Goal: Task Accomplishment & Management: Use online tool/utility

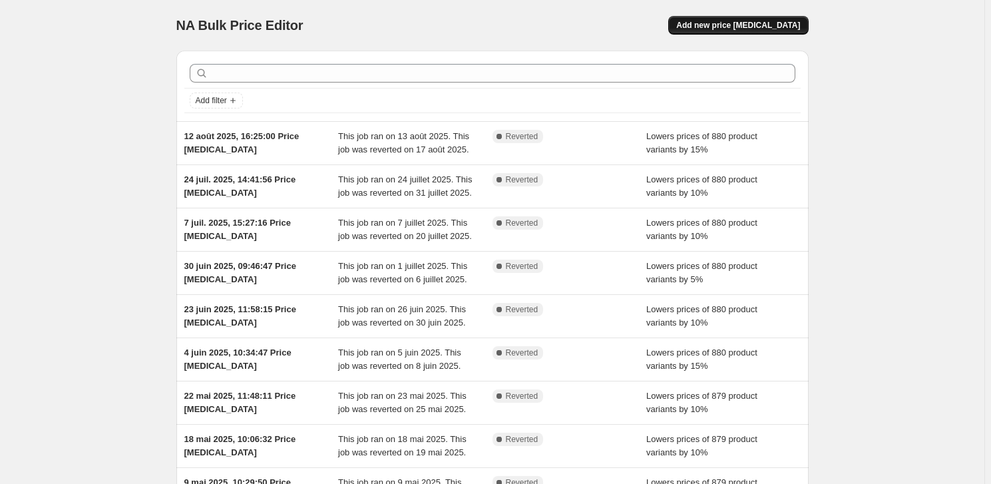
click at [741, 30] on span "Add new price [MEDICAL_DATA]" at bounding box center [738, 25] width 124 height 11
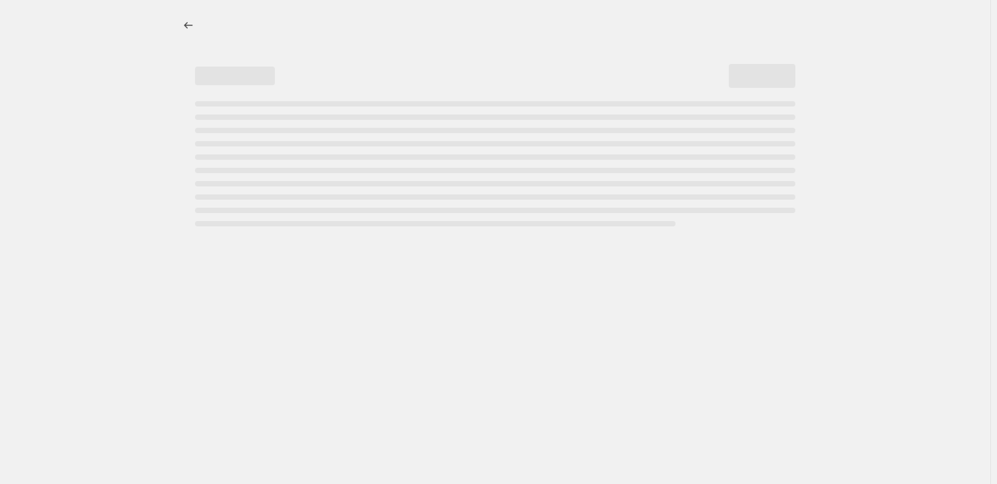
select select "percentage"
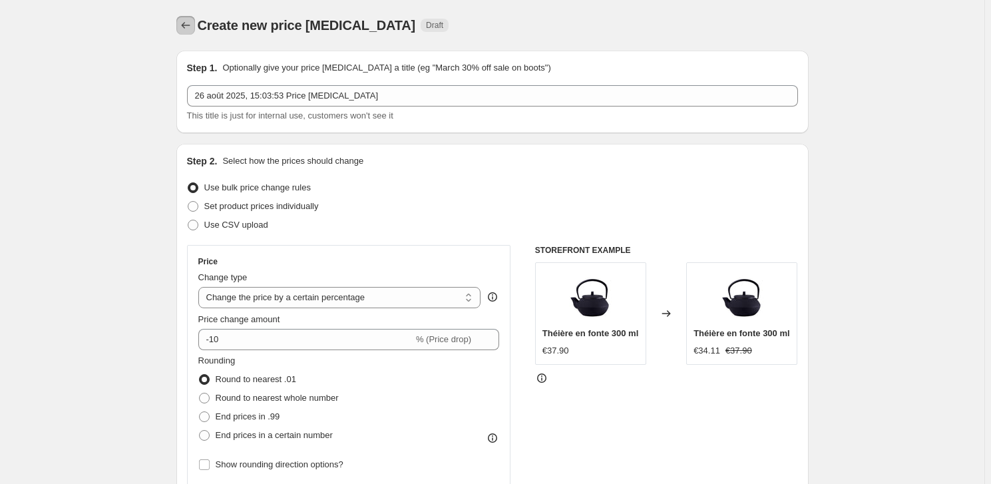
click at [185, 26] on icon "Price change jobs" at bounding box center [185, 25] width 9 height 7
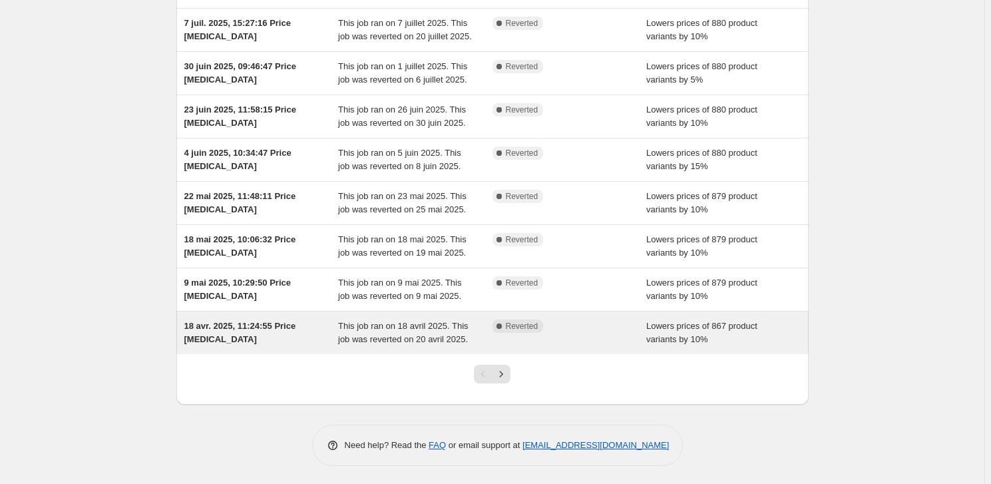
scroll to position [200, 0]
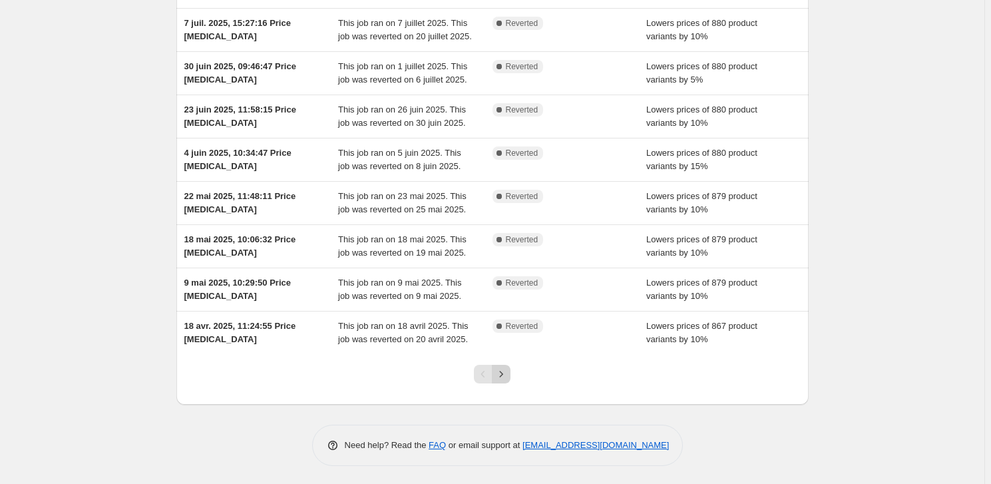
click at [504, 377] on icon "Next" at bounding box center [501, 373] width 13 height 13
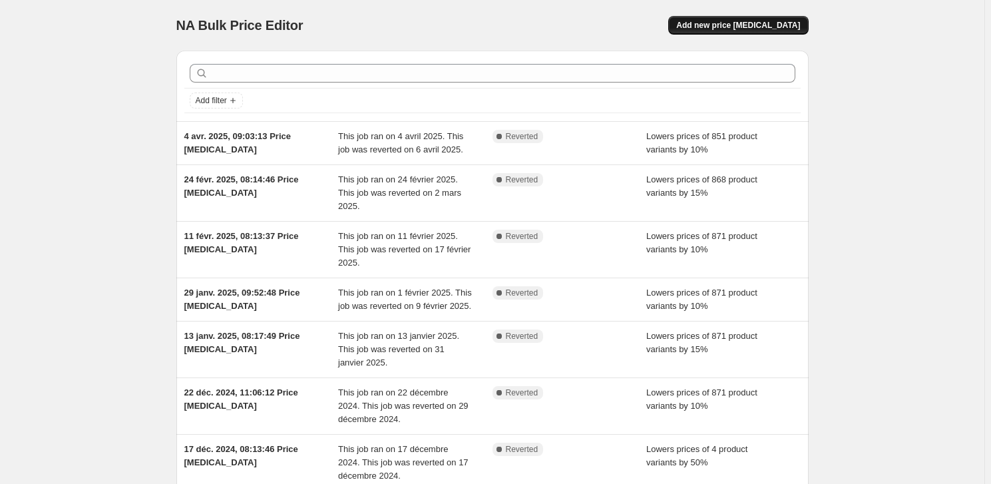
click at [765, 29] on span "Add new price [MEDICAL_DATA]" at bounding box center [738, 25] width 124 height 11
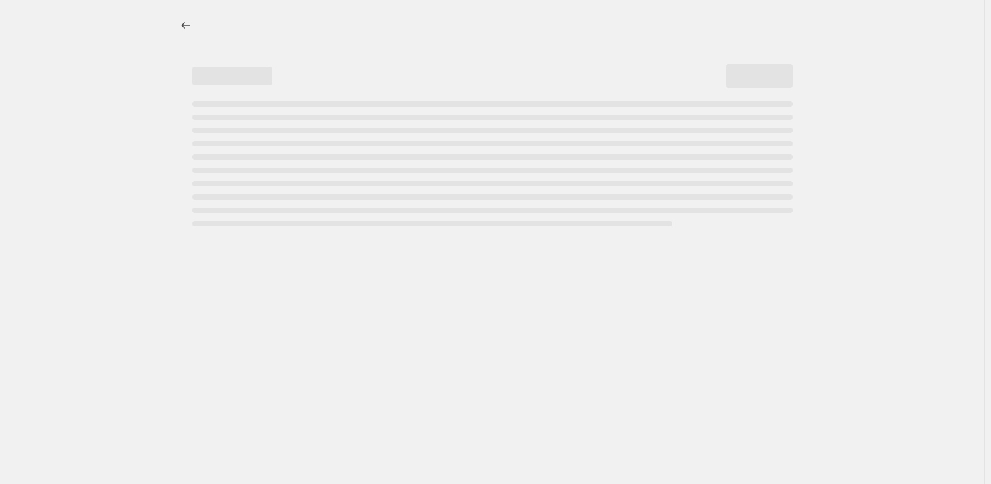
select select "percentage"
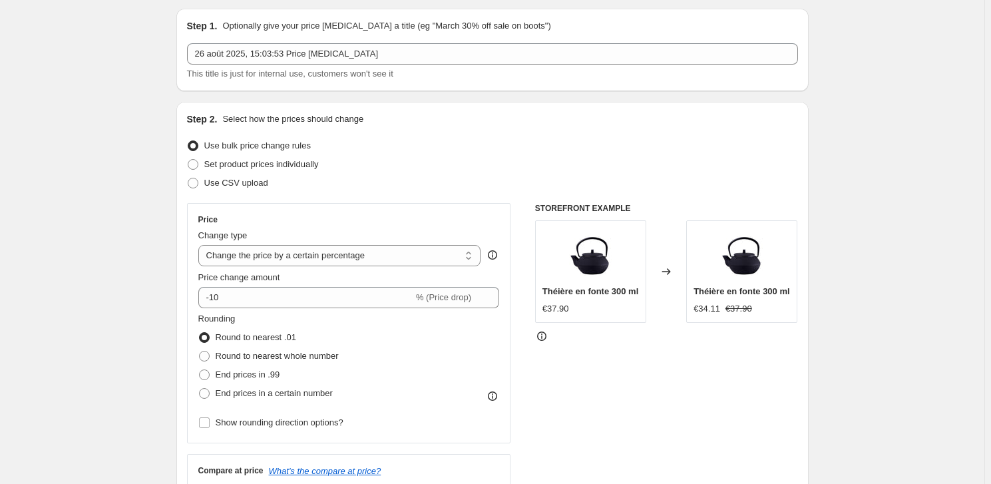
scroll to position [120, 0]
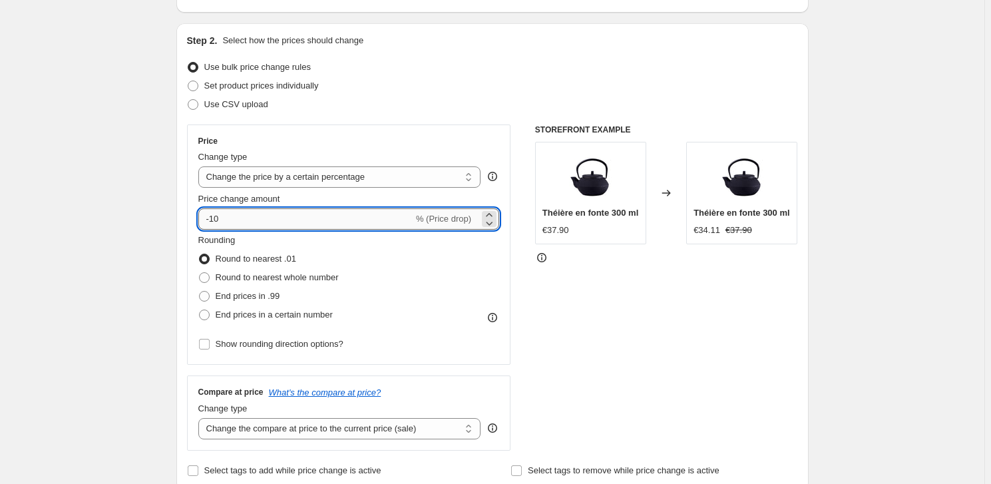
click at [248, 218] on input "-10" at bounding box center [305, 218] width 215 height 21
type input "-15"
click at [234, 315] on span "End prices in a certain number" at bounding box center [274, 315] width 117 height 10
click at [200, 310] on input "End prices in a certain number" at bounding box center [199, 310] width 1 height 1
radio input "true"
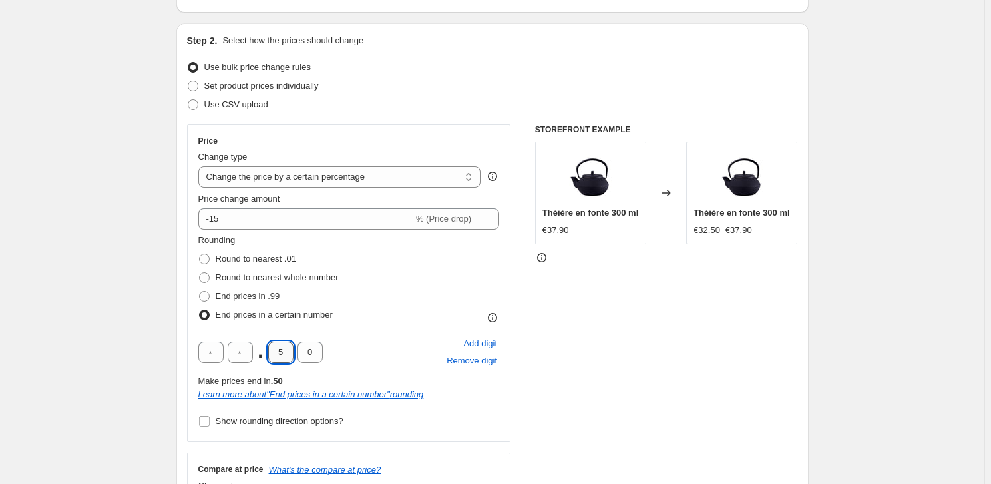
drag, startPoint x: 291, startPoint y: 346, endPoint x: 279, endPoint y: 355, distance: 14.8
click at [279, 355] on input "5" at bounding box center [280, 351] width 25 height 21
type input "9"
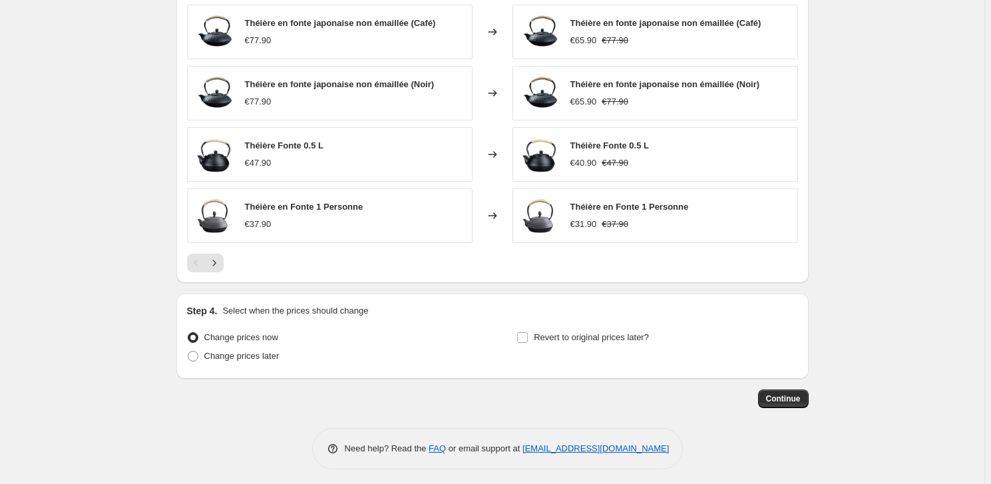
scroll to position [923, 0]
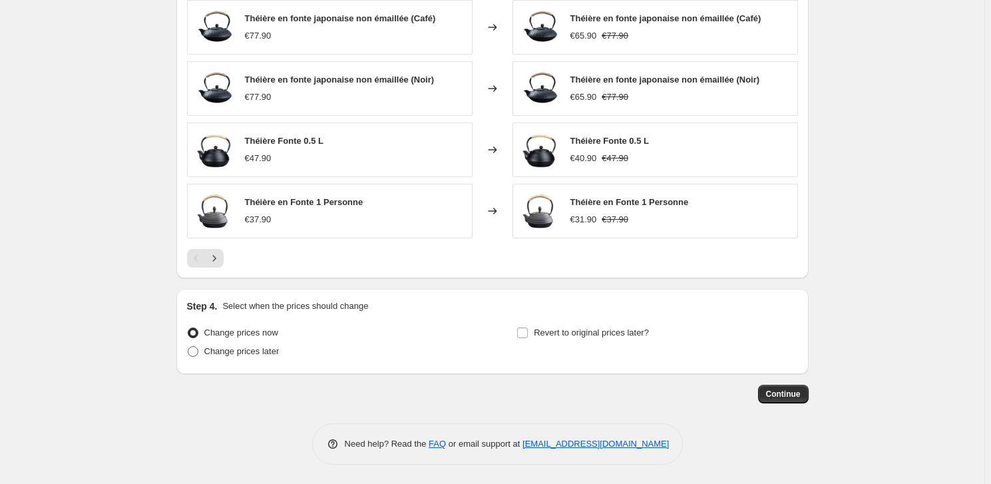
click at [237, 353] on span "Change prices later" at bounding box center [241, 351] width 75 height 10
click at [188, 347] on input "Change prices later" at bounding box center [188, 346] width 1 height 1
radio input "true"
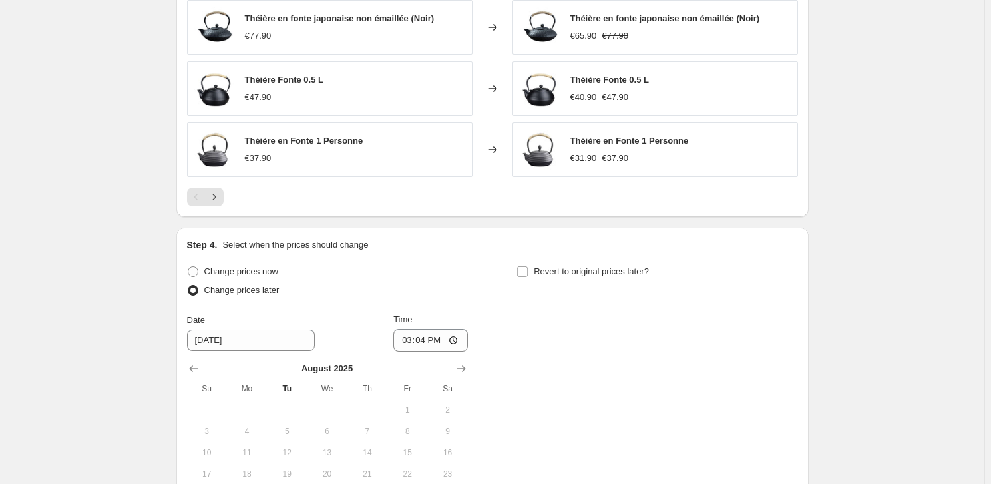
scroll to position [1105, 0]
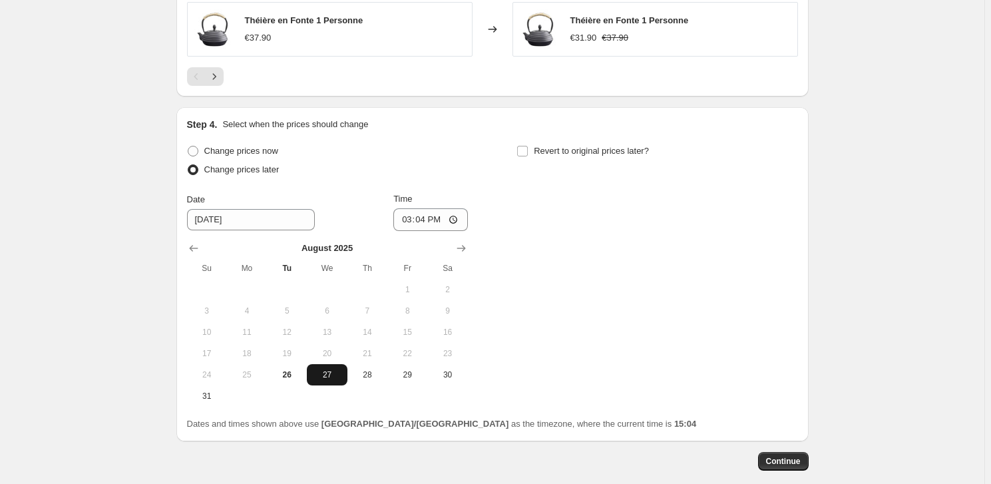
click at [335, 373] on span "27" at bounding box center [326, 374] width 29 height 11
click at [431, 218] on input "15:04" at bounding box center [430, 219] width 75 height 23
type input "07:00"
click at [524, 149] on input "Revert to original prices later?" at bounding box center [522, 151] width 11 height 11
checkbox input "true"
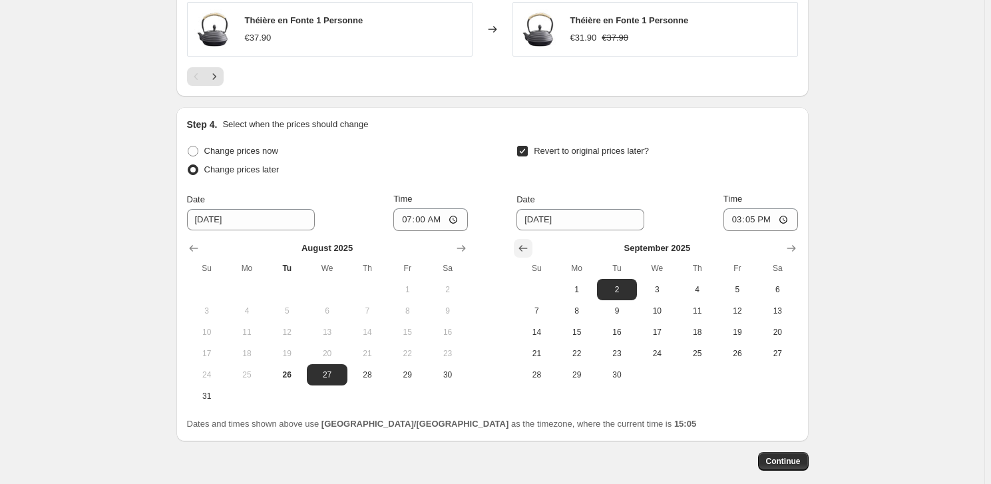
click at [521, 248] on icon "Show previous month, August 2025" at bounding box center [523, 248] width 13 height 13
click at [535, 393] on span "31" at bounding box center [536, 396] width 29 height 11
type input "[DATE]"
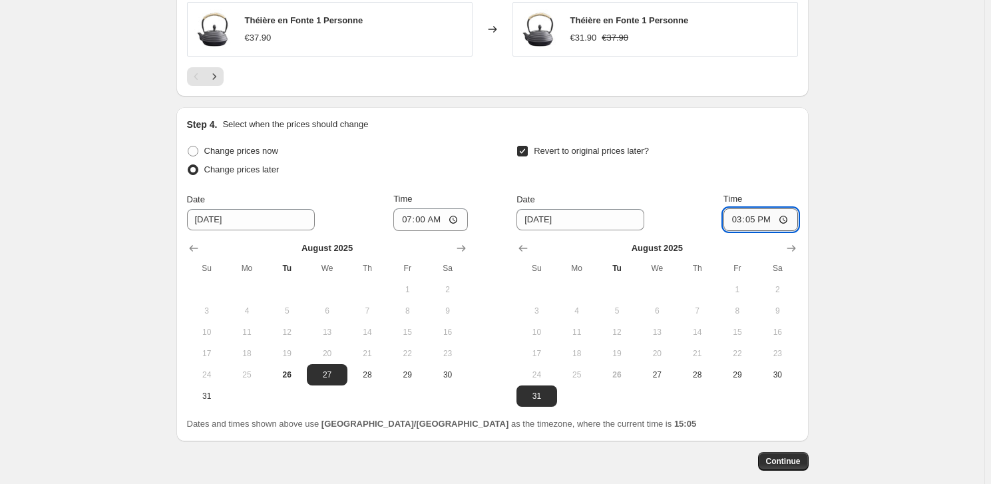
click at [759, 220] on input "15:05" at bounding box center [761, 219] width 75 height 23
type input "23:59"
click at [785, 454] on button "Continue" at bounding box center [783, 461] width 51 height 19
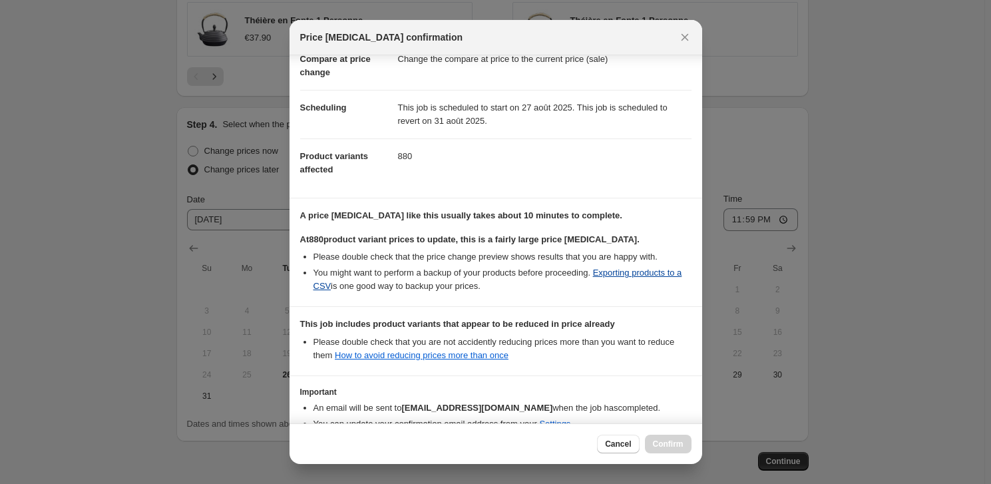
scroll to position [146, 0]
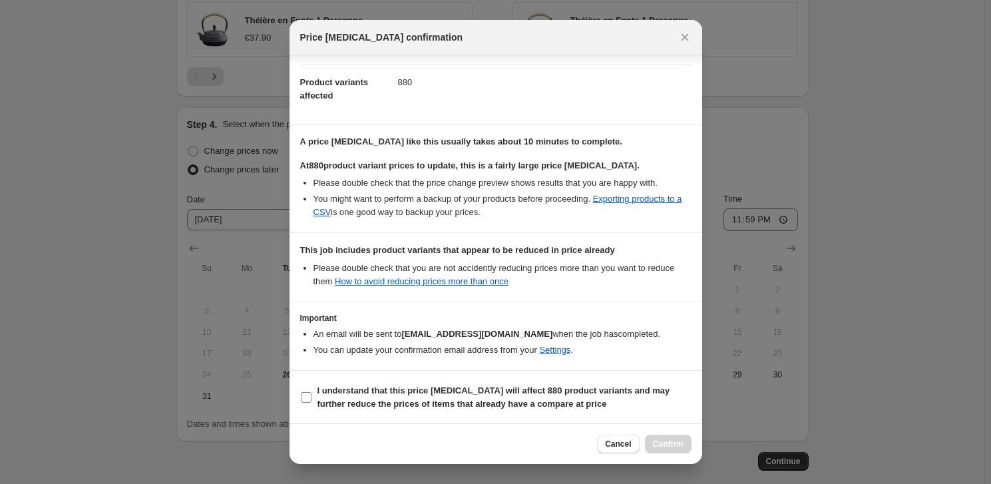
click at [308, 398] on input "I understand that this price [MEDICAL_DATA] will affect 880 product variants an…" at bounding box center [306, 397] width 11 height 11
checkbox input "true"
click at [670, 445] on span "Confirm" at bounding box center [668, 444] width 31 height 11
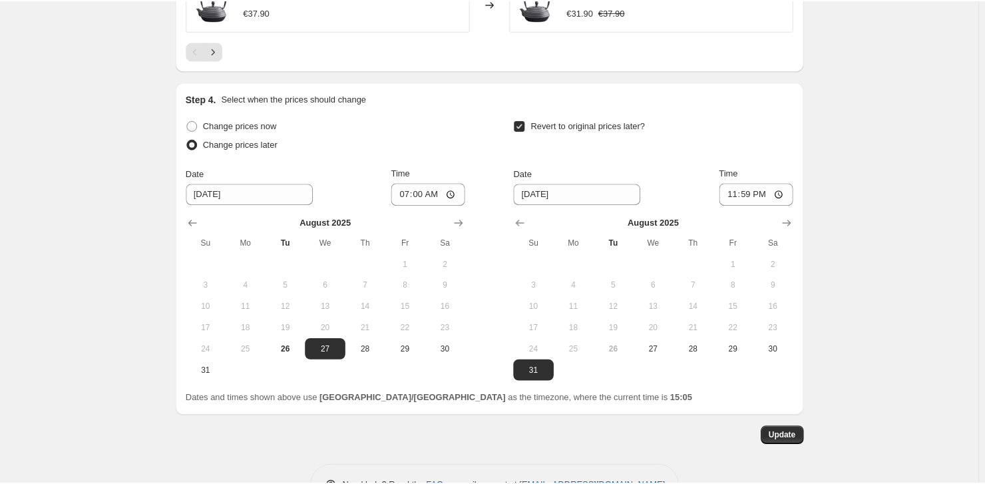
scroll to position [1192, 0]
